Goal: Contribute content

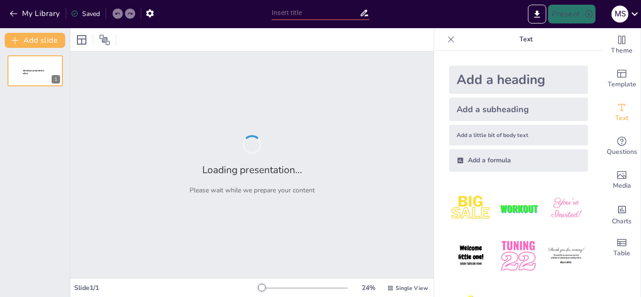
type input "Seguridad en Internet: Protege tu vida digital de un robo"
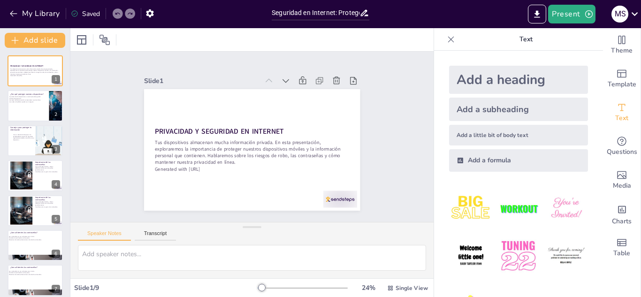
checkbox input "true"
click at [30, 115] on div at bounding box center [35, 106] width 56 height 32
type textarea "Es esencial entender que la protección de nuestros dispositivos no es solo una …"
checkbox input "true"
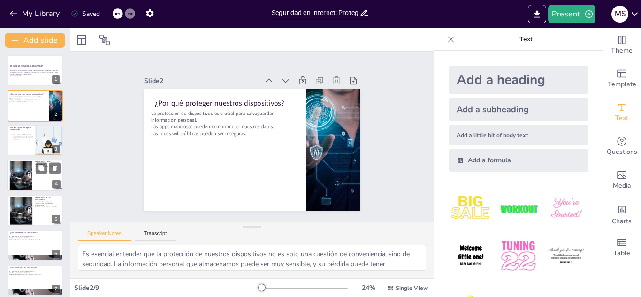
click at [26, 160] on div "Importancia de las contraseñas Usa contraseñas fuertes y únicas. [MEDICAL_DATA]…" at bounding box center [35, 176] width 56 height 32
type textarea "Las contraseñas fuertes son fundamentales para proteger tu información. Si usas…"
checkbox input "true"
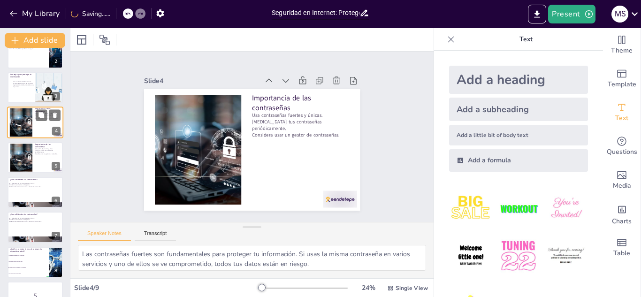
scroll to position [76, 0]
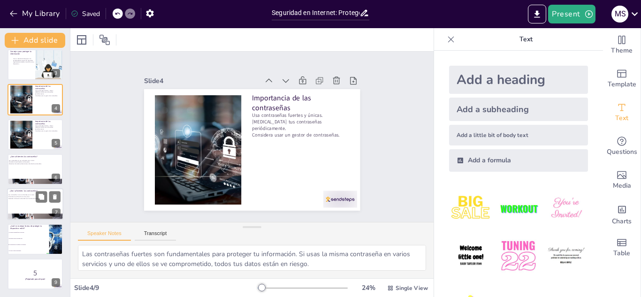
click at [29, 209] on div at bounding box center [35, 205] width 56 height 32
type textarea "Es crucial entender que una contraseña robusta puede no ser suficiente para pro…"
checkbox input "true"
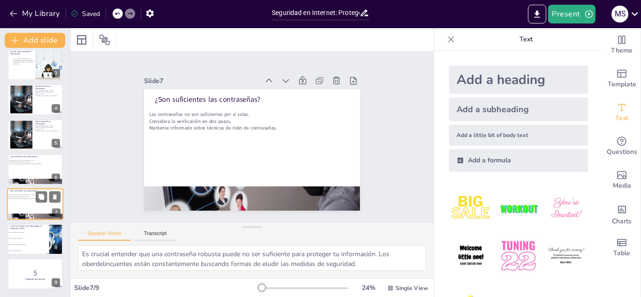
scroll to position [0, 0]
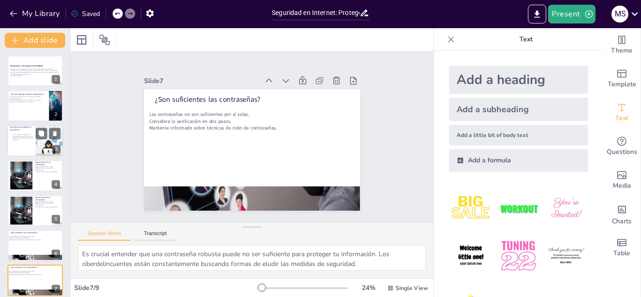
click at [23, 131] on p "Consejos para proteger tu información" at bounding box center [21, 128] width 23 height 5
type textarea "Un método de bloqueo en la pantalla es la primera línea de defensa para protege…"
checkbox input "true"
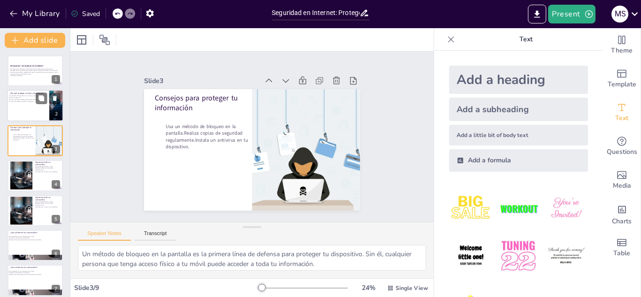
click at [19, 108] on div at bounding box center [35, 106] width 56 height 32
type textarea "Es esencial entender que la protección de nuestros dispositivos no es solo una …"
checkbox input "true"
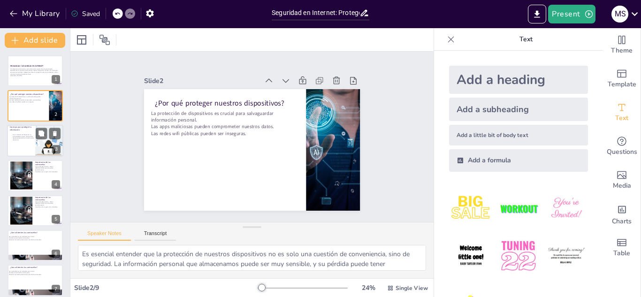
click at [19, 144] on div at bounding box center [35, 141] width 56 height 32
type textarea "Un método de bloqueo en la pantalla es la primera línea de defensa para protege…"
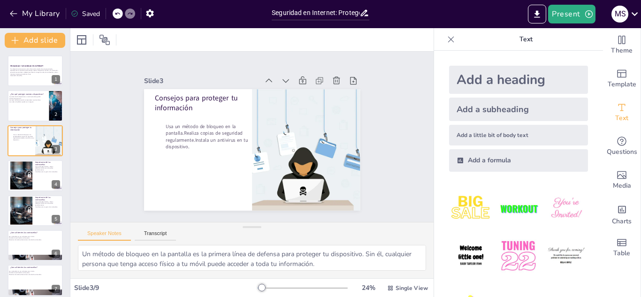
click at [0, 186] on div "PRIVACIDAD Y SEGURIDAD EN INTERNET Tus dispositivos almacenan mucha información…" at bounding box center [35, 210] width 70 height 310
checkbox input "true"
click at [17, 197] on div at bounding box center [21, 210] width 43 height 29
type textarea "Las contraseñas fuertes son fundamentales para proteger tu información. Si usas…"
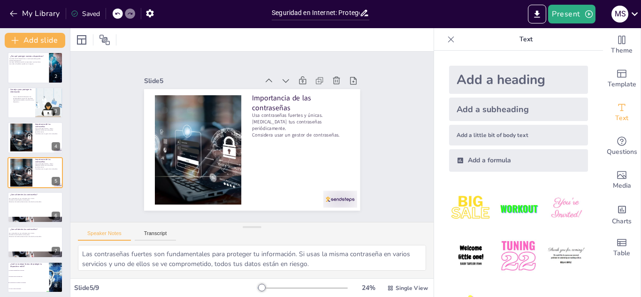
checkbox input "true"
click at [16, 13] on icon "button" at bounding box center [13, 13] width 9 height 9
